Goal: Information Seeking & Learning: Check status

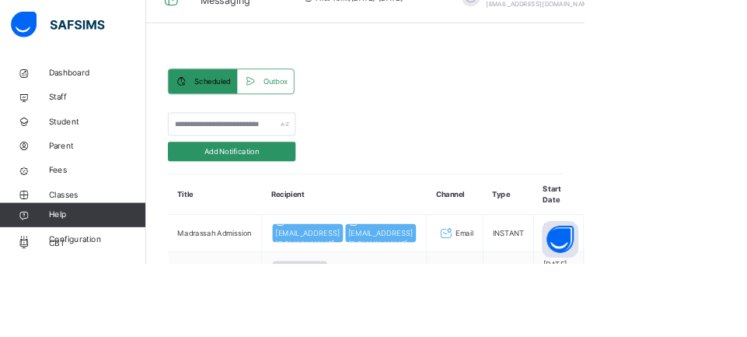
scroll to position [33, 0]
click at [81, 218] on span "Fees" at bounding box center [124, 218] width 124 height 16
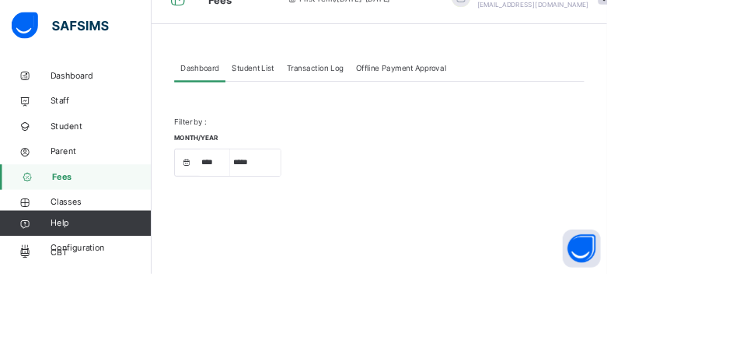
select select "****"
select select "*"
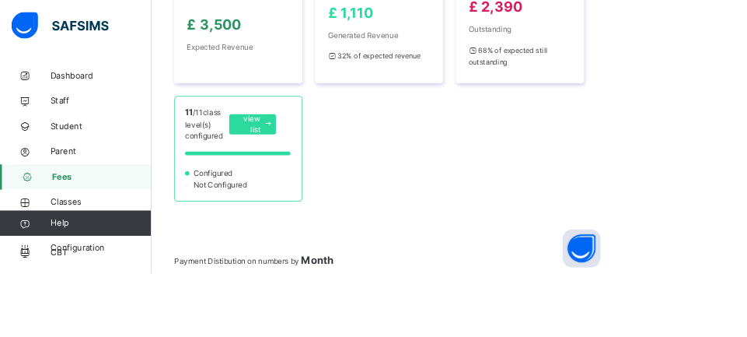
scroll to position [343, 0]
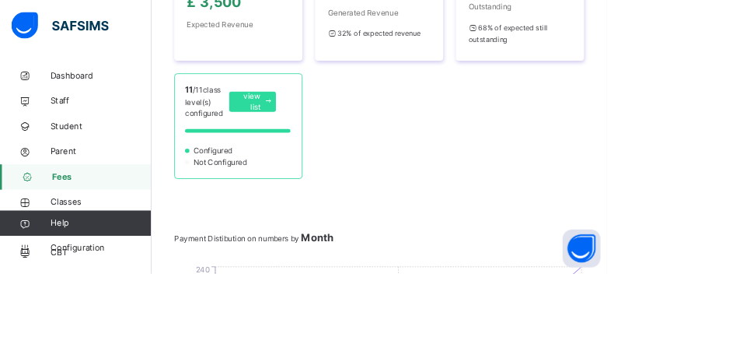
click at [305, 121] on span "view list" at bounding box center [307, 125] width 27 height 28
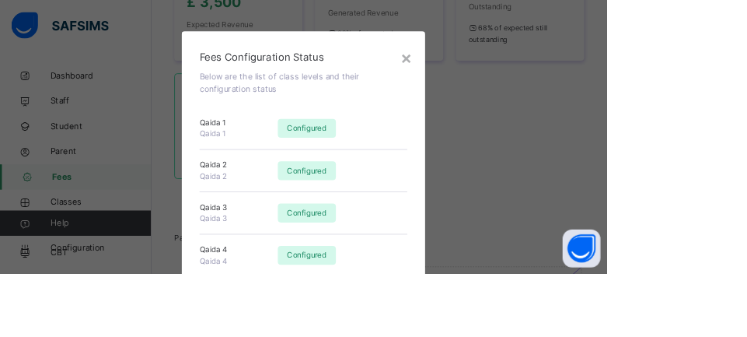
click at [507, 78] on div "×" at bounding box center [500, 70] width 15 height 33
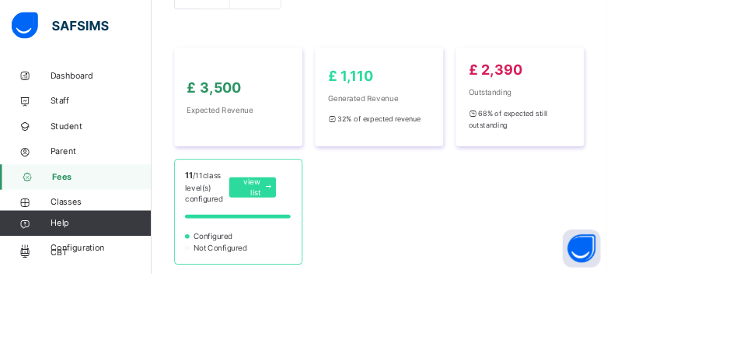
scroll to position [144, 0]
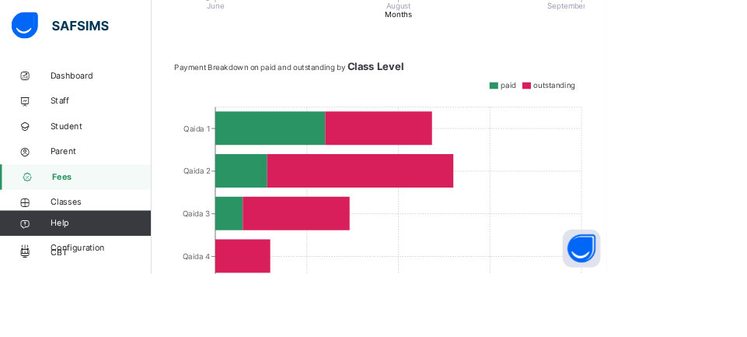
scroll to position [0, 0]
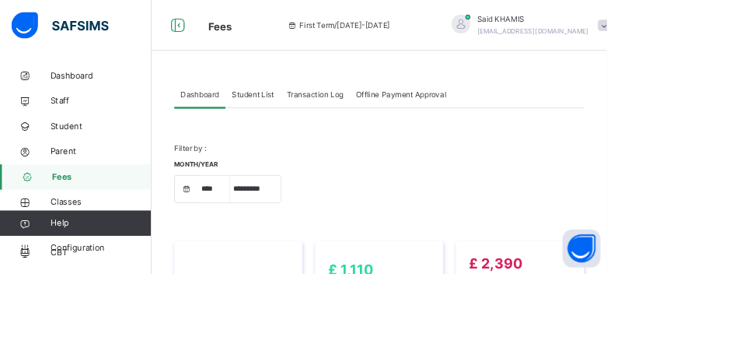
click at [397, 115] on span "Transaction Log" at bounding box center [388, 117] width 70 height 14
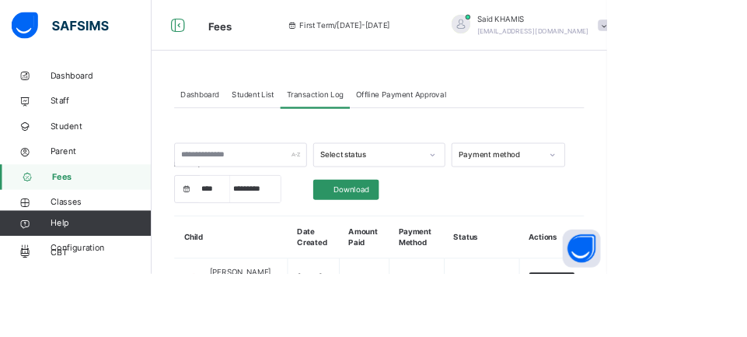
click at [371, 115] on span "Transaction Log" at bounding box center [388, 117] width 70 height 14
click at [86, 158] on span "Student" at bounding box center [124, 156] width 124 height 16
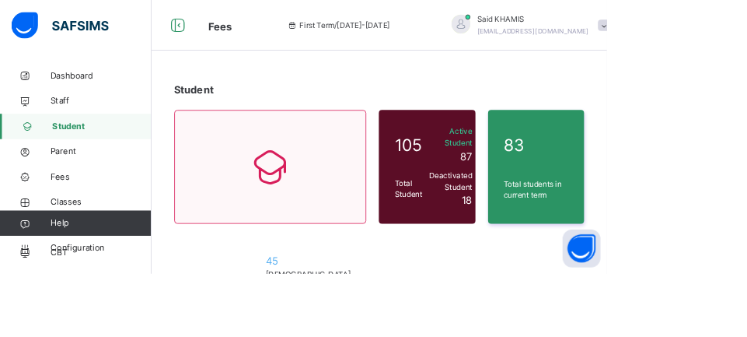
click at [86, 229] on link "Fees" at bounding box center [93, 217] width 187 height 31
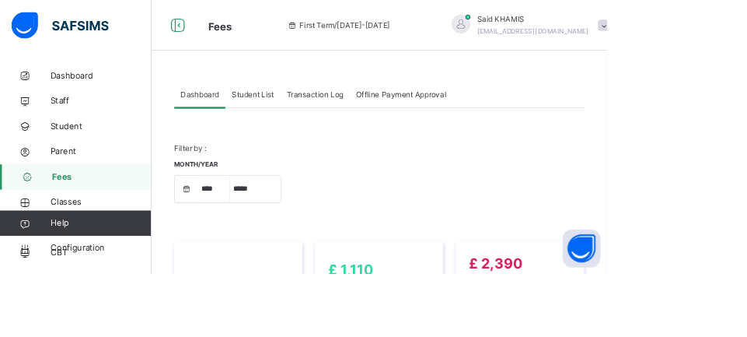
click at [322, 119] on span "Student List" at bounding box center [311, 117] width 52 height 14
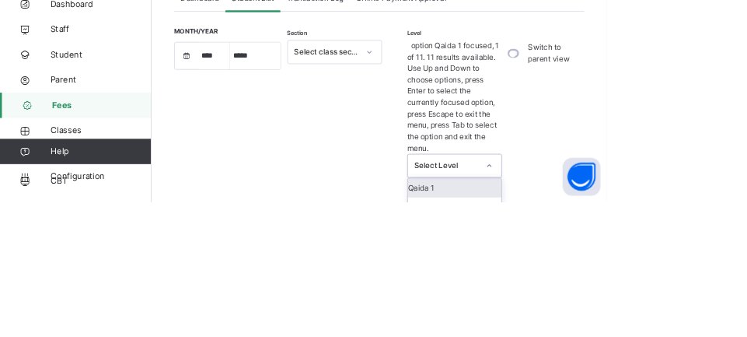
scroll to position [30, 0]
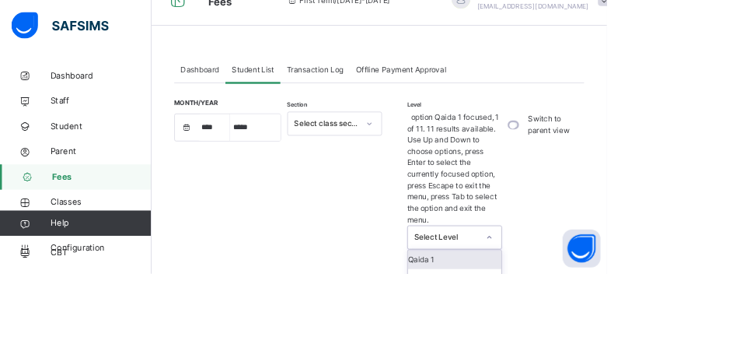
click at [545, 308] on div "Qaida 1" at bounding box center [559, 319] width 115 height 23
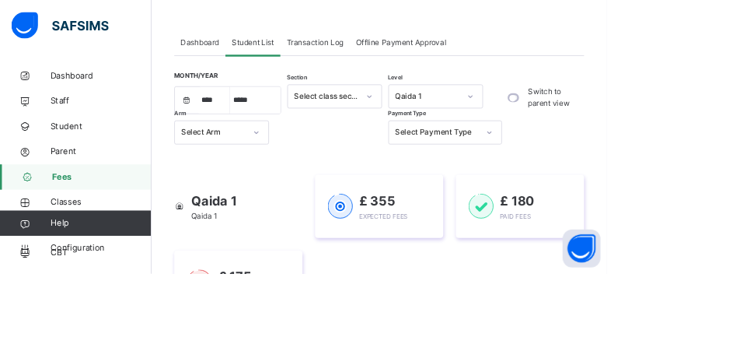
scroll to position [66, 0]
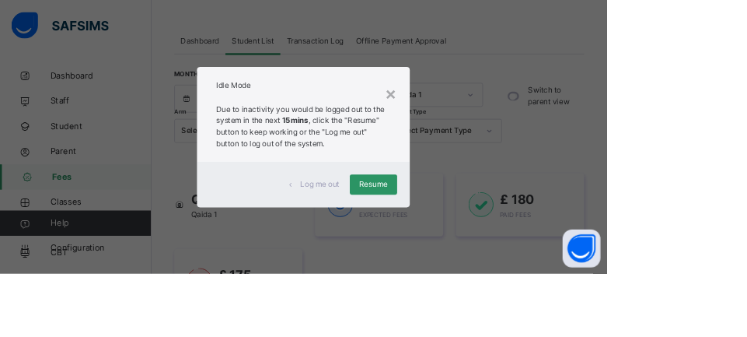
click at [489, 239] on div "Resume" at bounding box center [460, 226] width 58 height 25
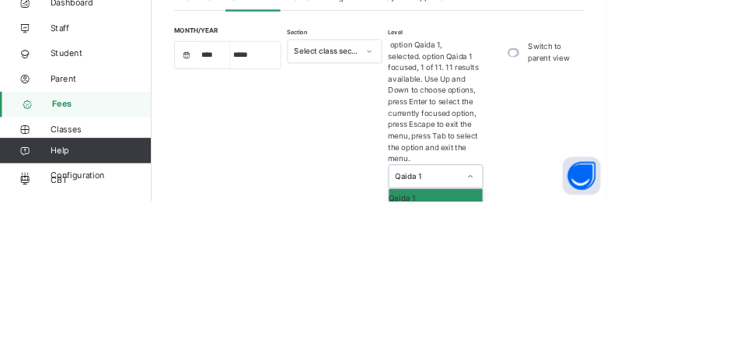
scroll to position [30, 0]
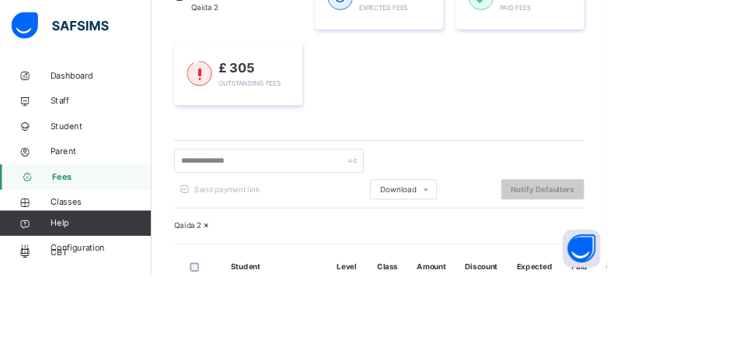
scroll to position [504, 0]
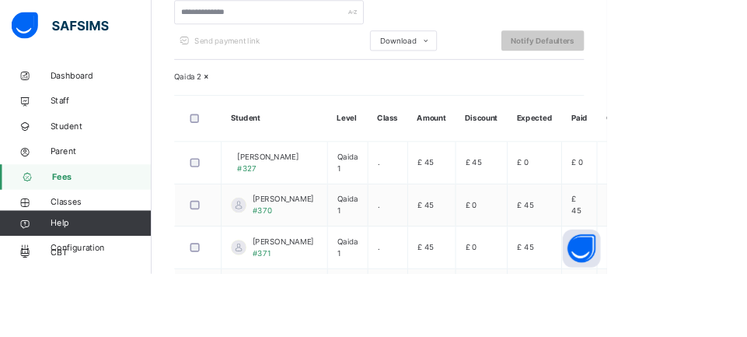
click at [234, 174] on th at bounding box center [244, 145] width 58 height 57
click at [256, 162] on div at bounding box center [244, 145] width 34 height 33
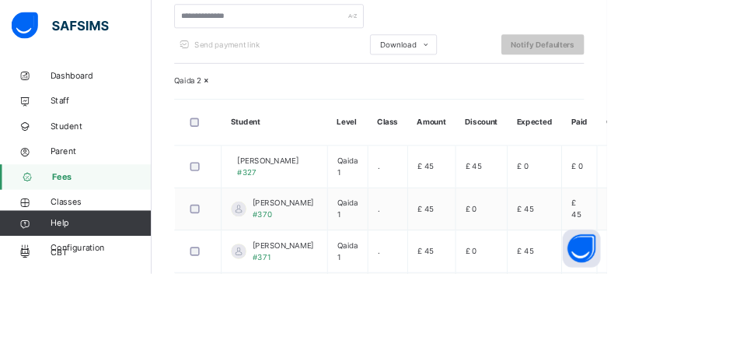
scroll to position [0, 0]
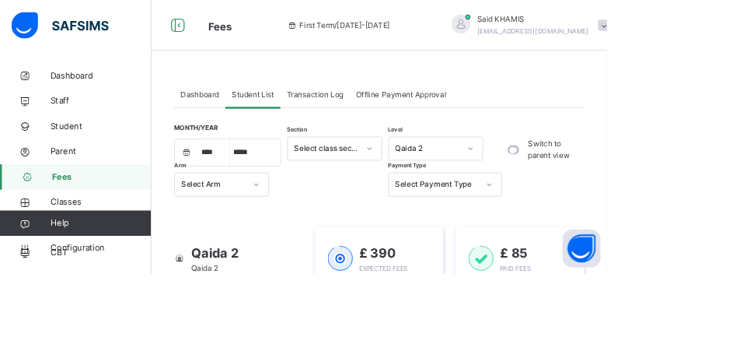
click at [84, 152] on span "Student" at bounding box center [124, 156] width 124 height 16
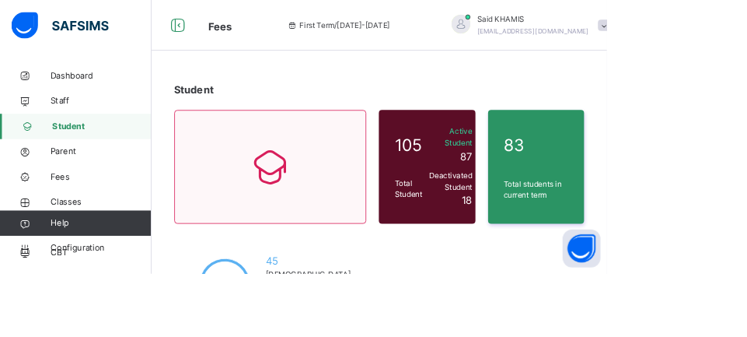
type input "****"
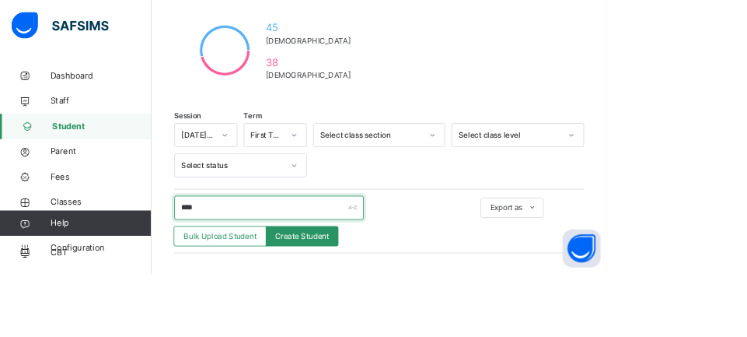
click at [329, 267] on input "****" at bounding box center [330, 256] width 233 height 30
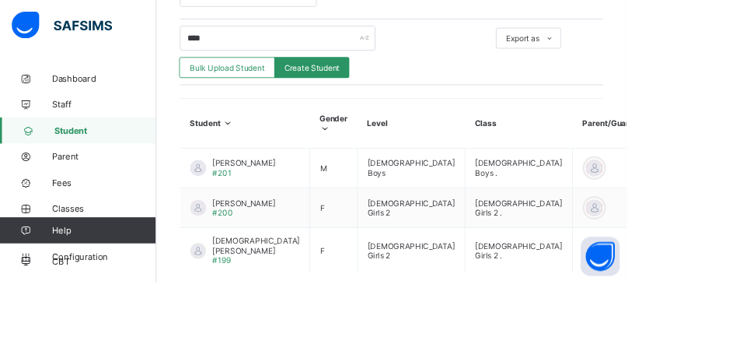
scroll to position [479, 0]
click at [86, 227] on link "Fees" at bounding box center [93, 217] width 187 height 31
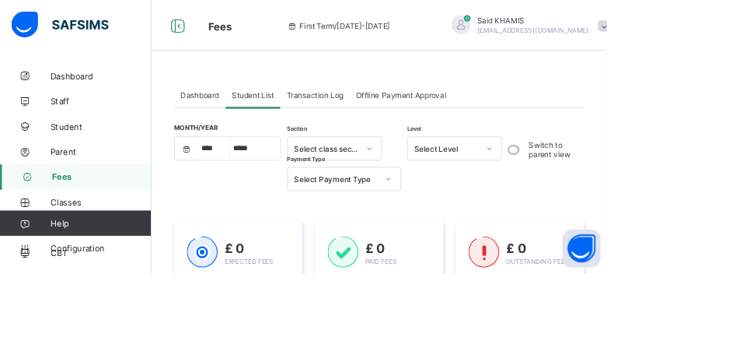
type input "***"
select select "****"
select select "*"
type input "****"
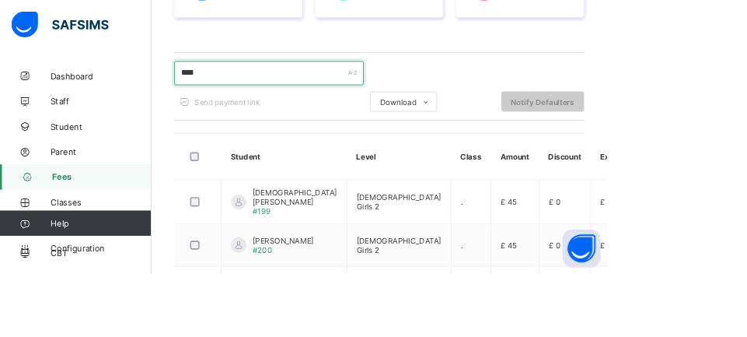
scroll to position [342, 0]
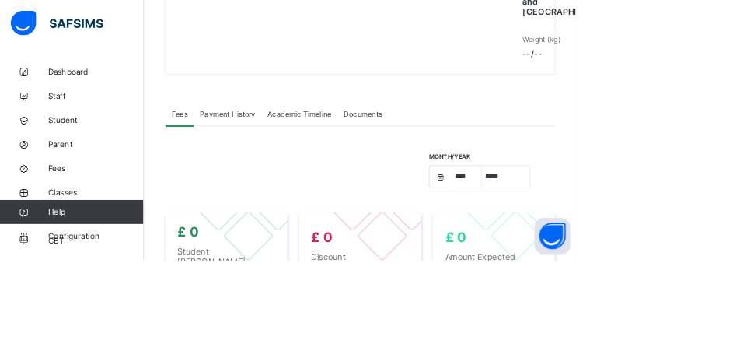
select select "****"
select select "*"
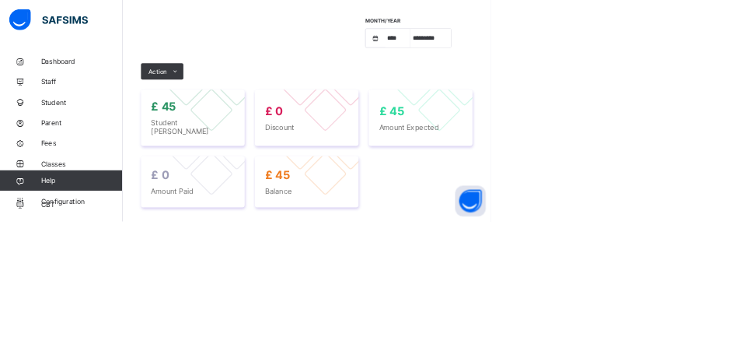
scroll to position [516, 0]
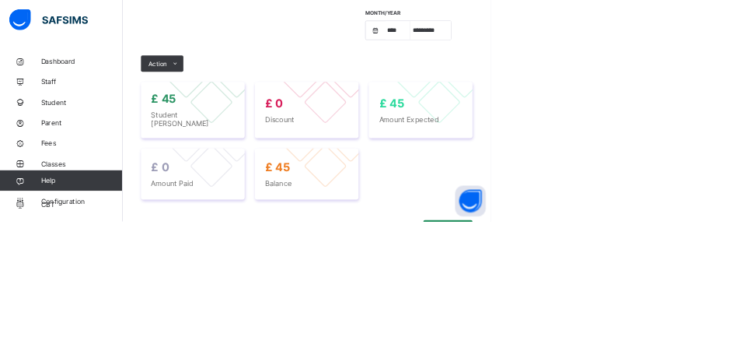
scroll to position [569, 0]
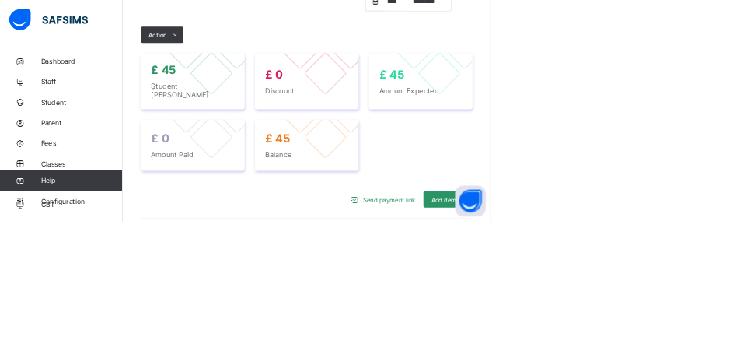
click at [0, 0] on ul at bounding box center [0, 0] width 0 height 0
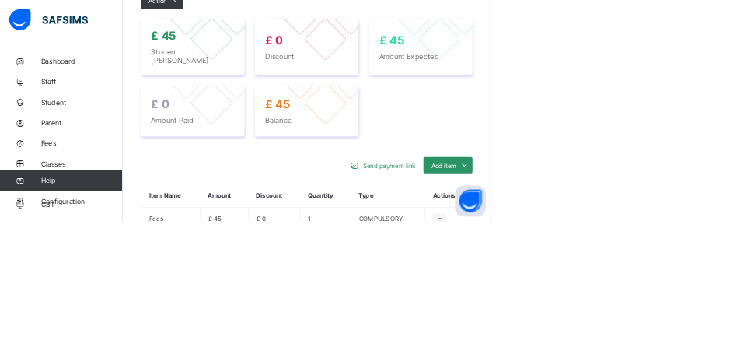
click at [661, 336] on div at bounding box center [668, 332] width 21 height 15
